Goal: Find specific page/section: Find specific page/section

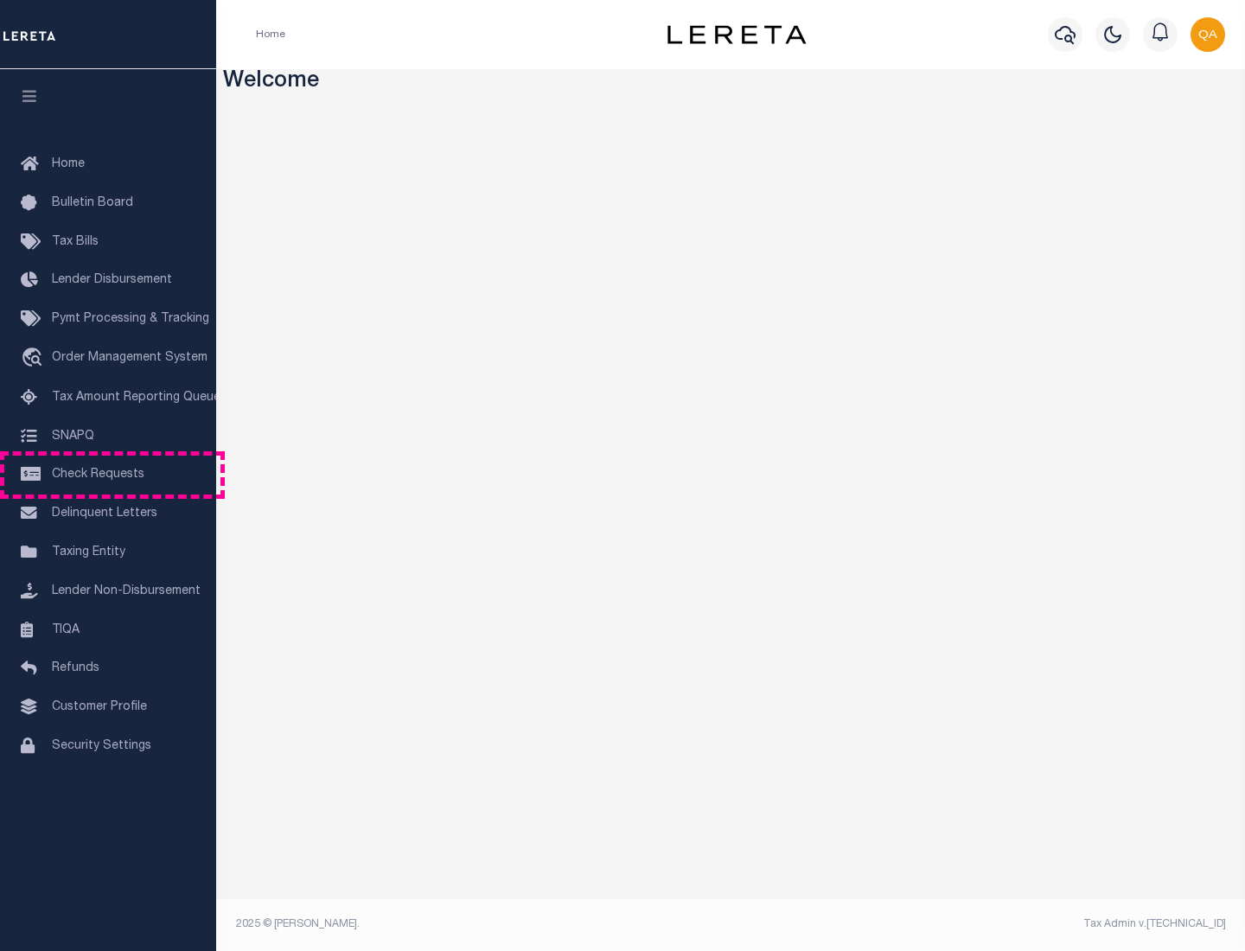
click at [108, 475] on span "Check Requests" at bounding box center [98, 475] width 93 height 12
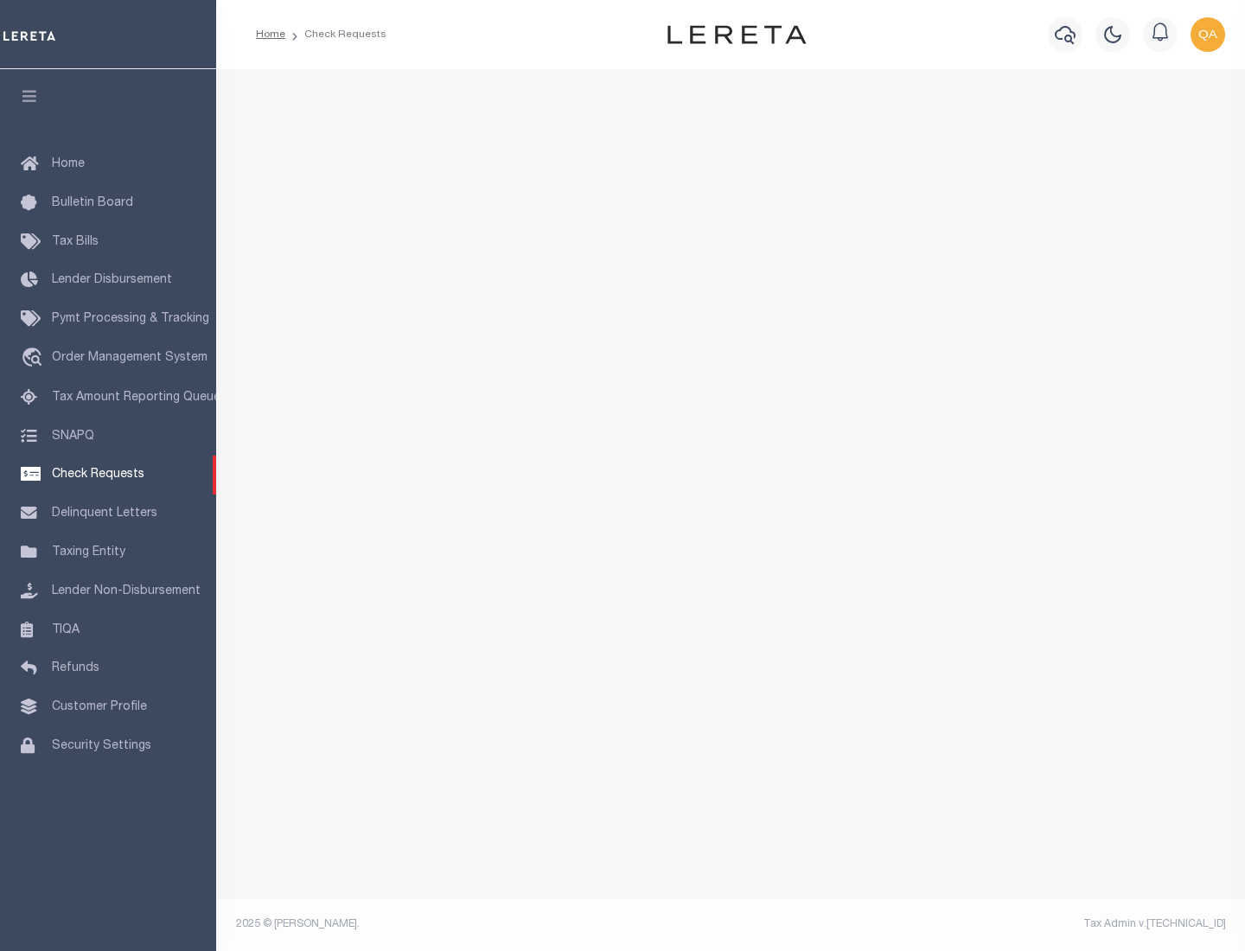
select select "50"
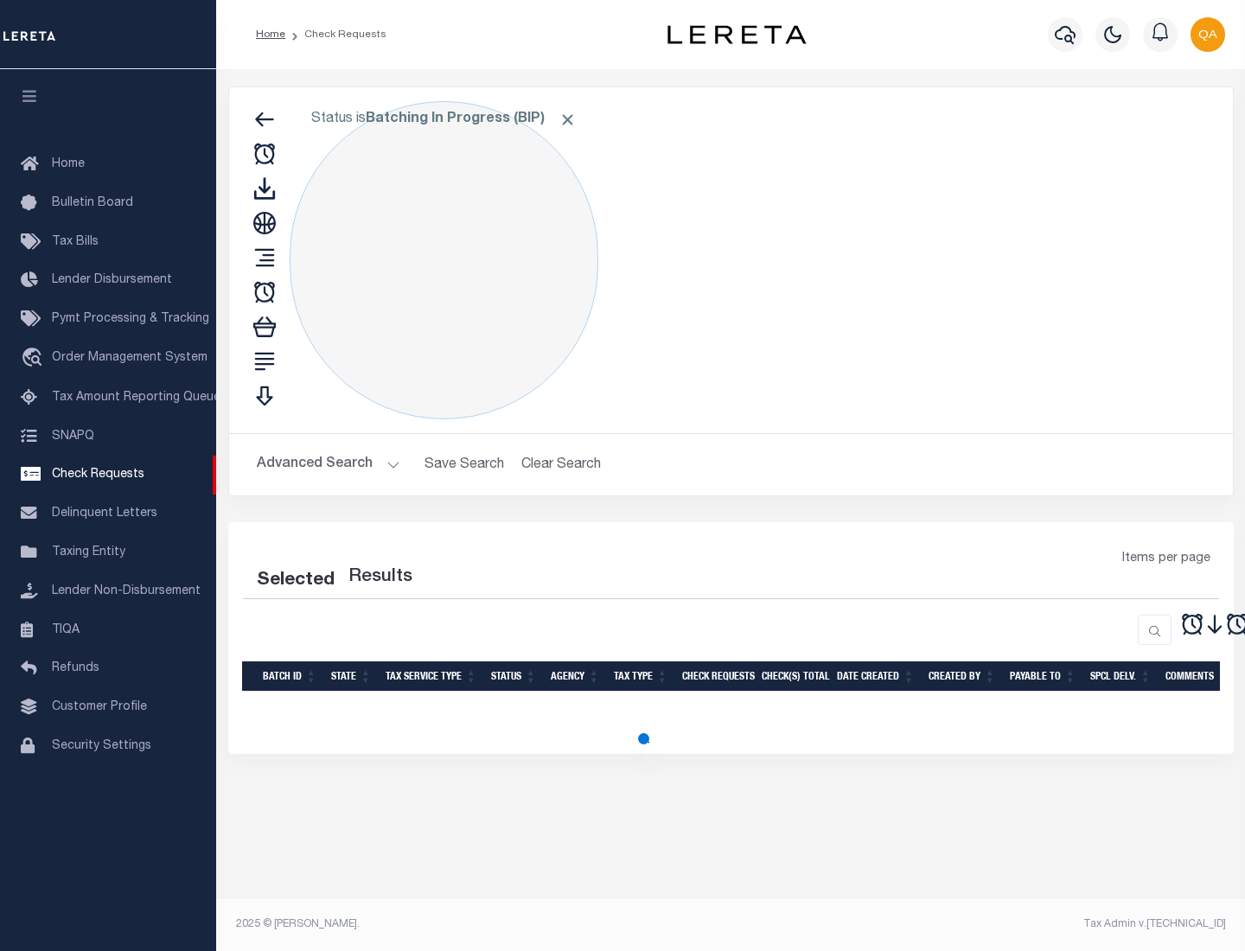
select select "50"
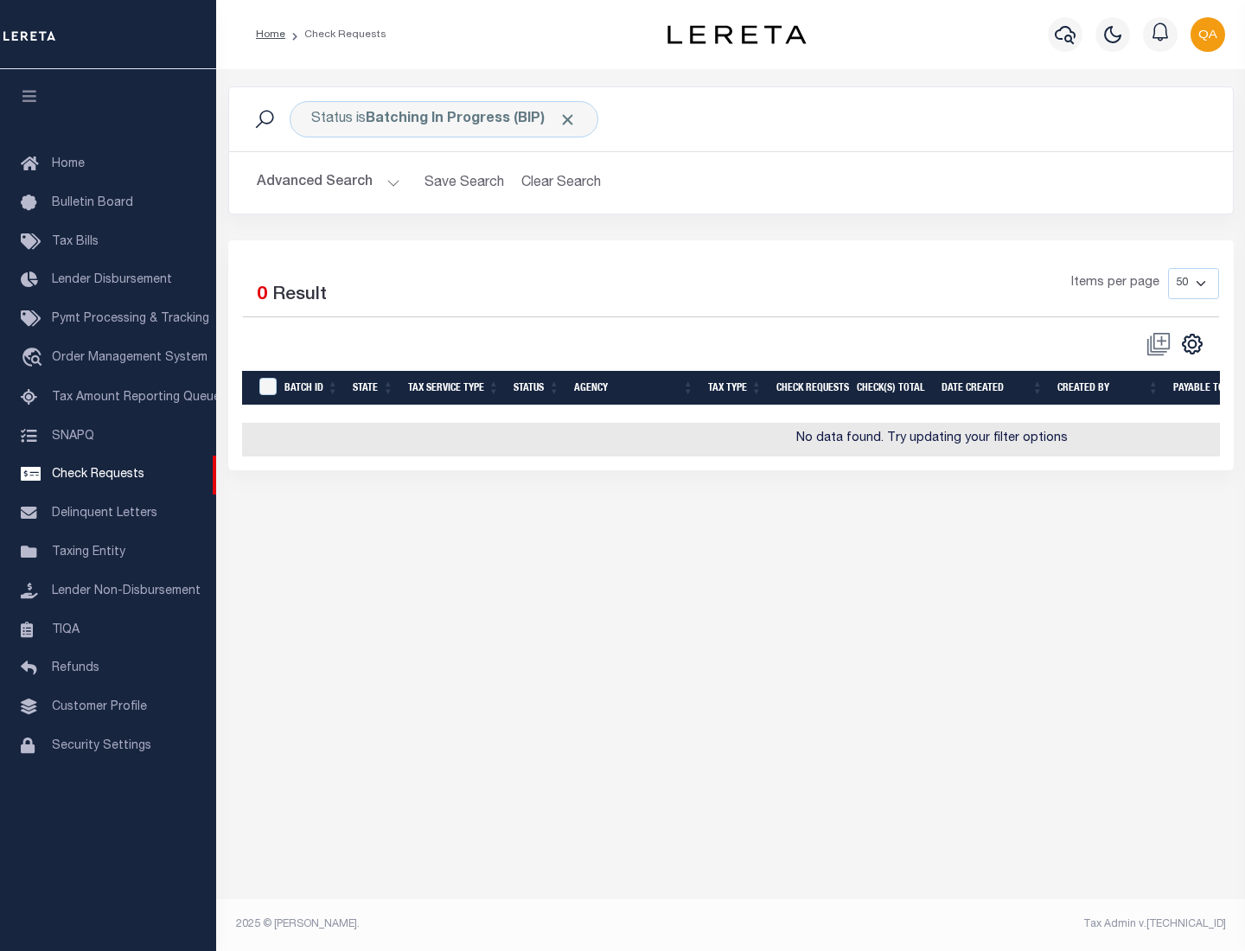
click at [568, 119] on span "Click to Remove" at bounding box center [568, 120] width 18 height 18
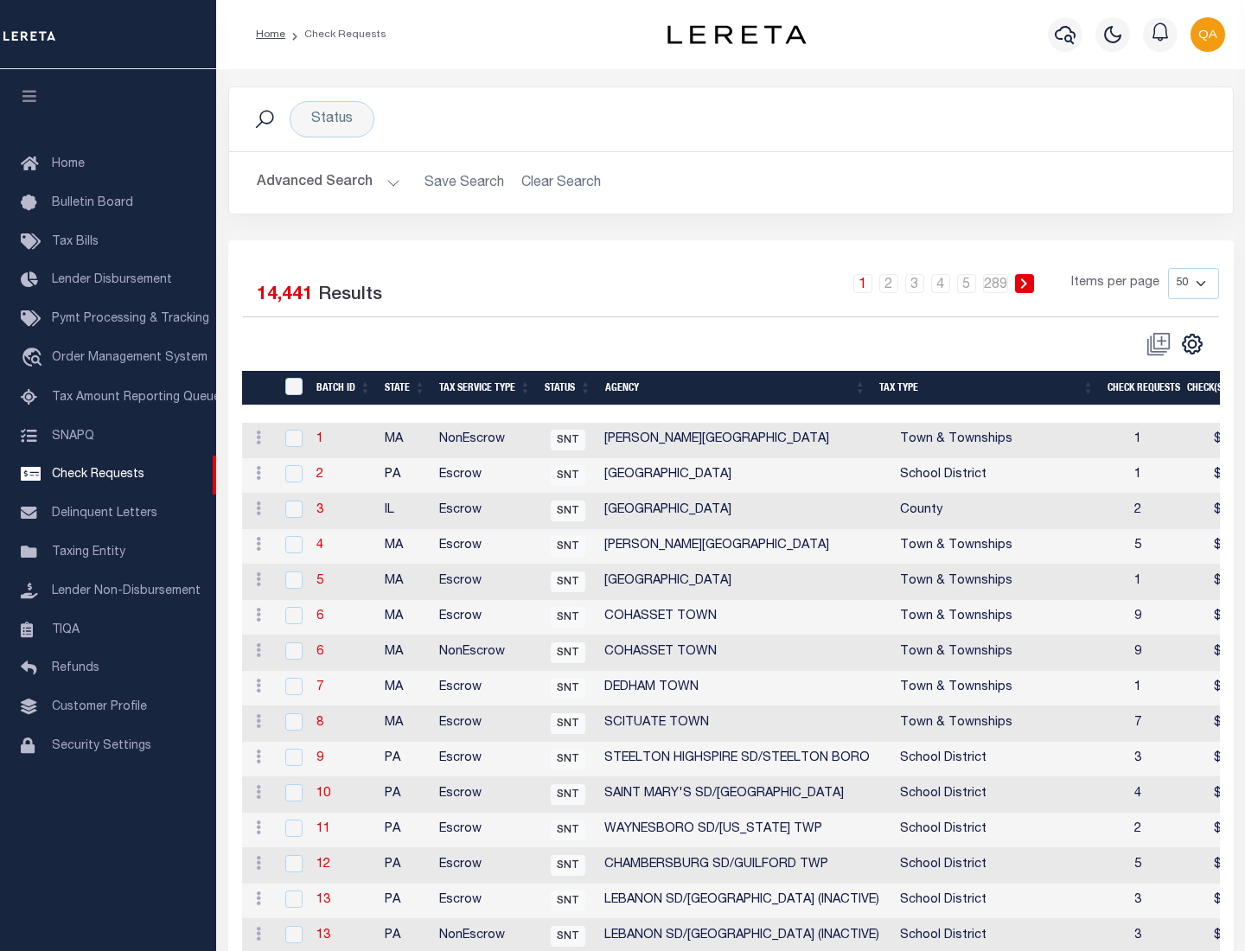
scroll to position [834, 0]
